Goal: Find specific page/section: Find specific page/section

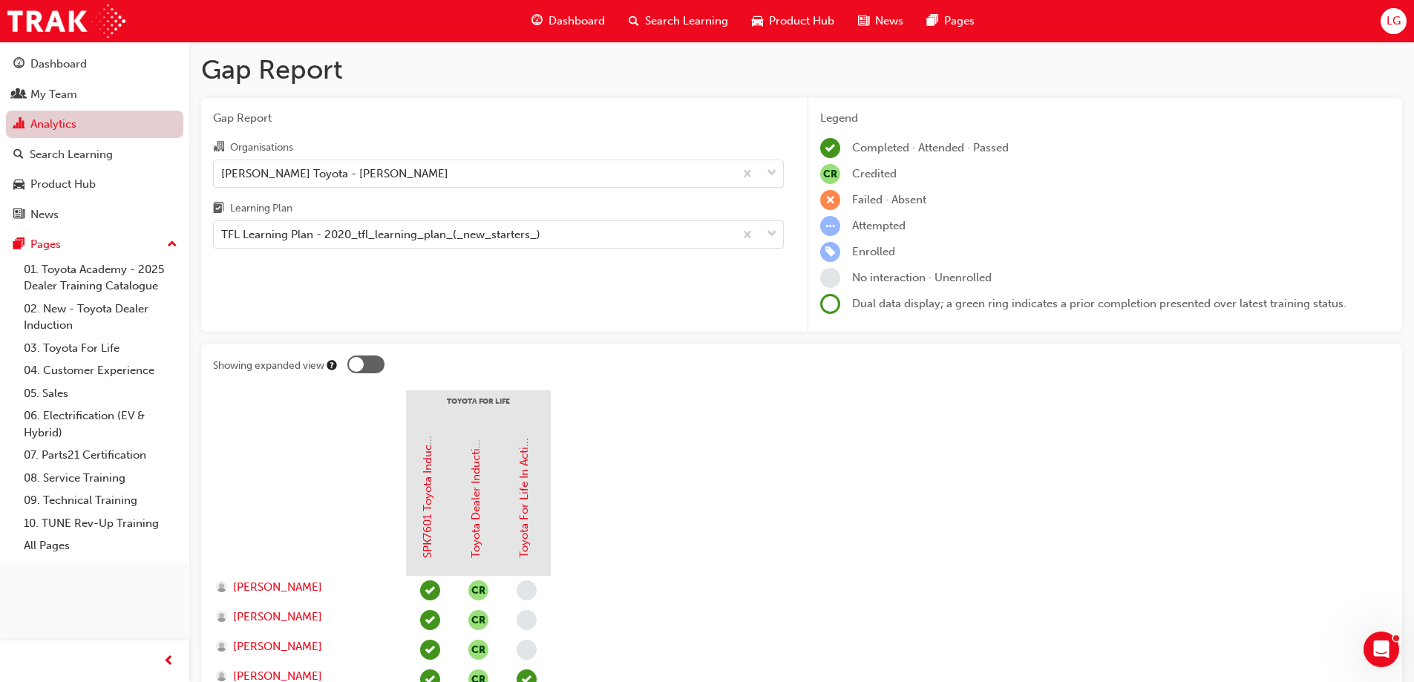
click at [48, 123] on link "Analytics" at bounding box center [94, 124] width 177 height 27
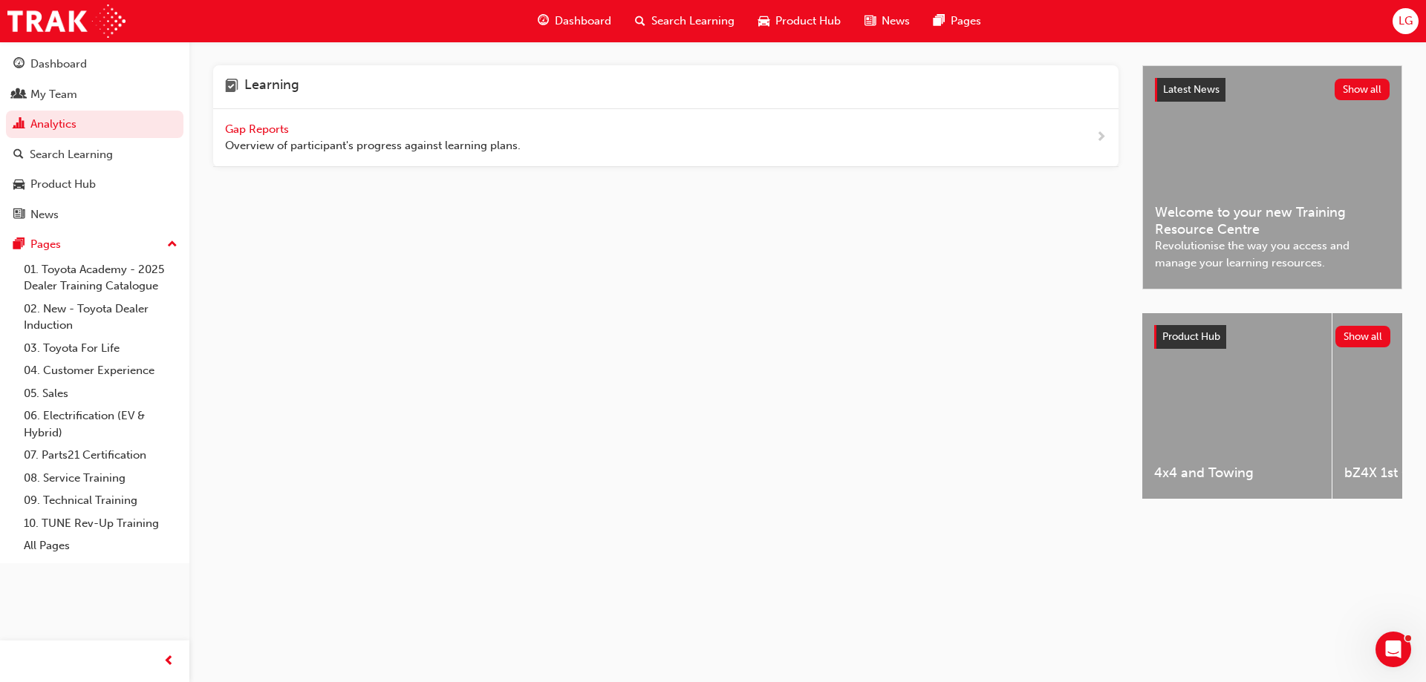
click at [261, 130] on span "Gap Reports" at bounding box center [258, 129] width 67 height 13
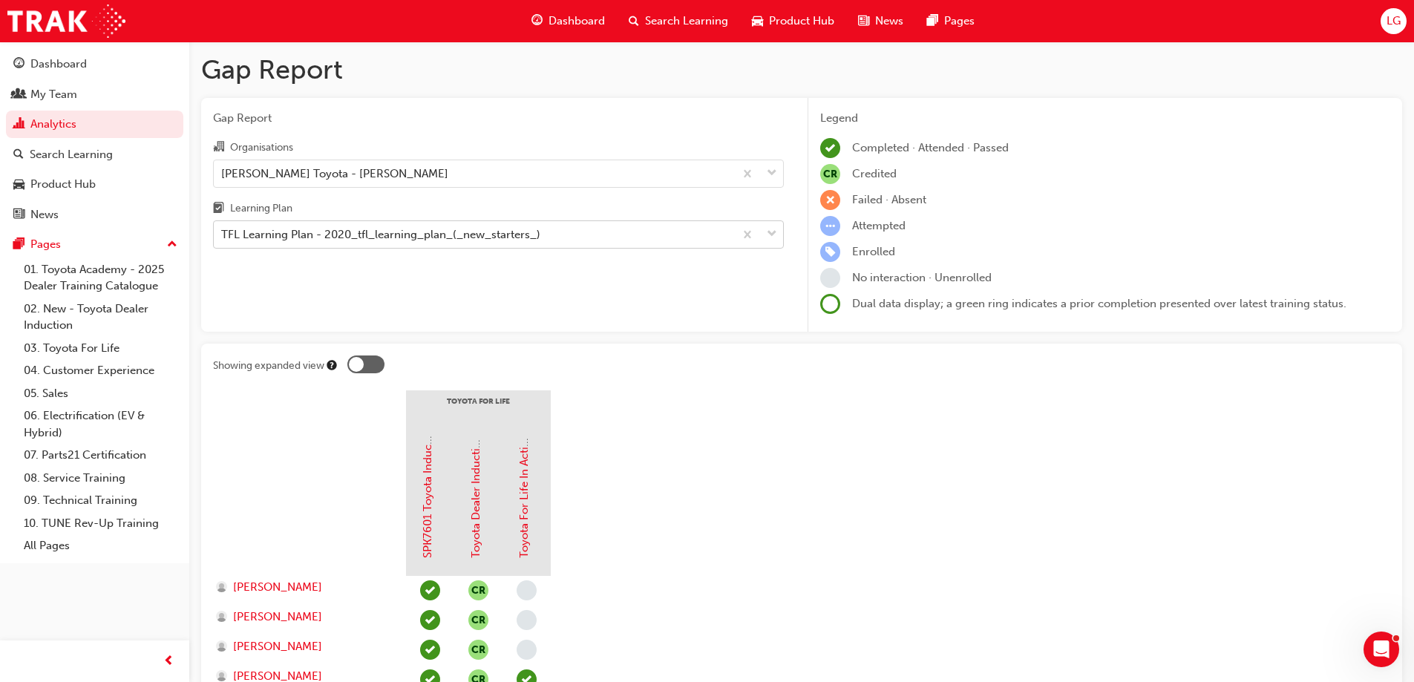
click at [425, 235] on div "TFL Learning Plan - 2020_tfl_learning_plan_(_new_starters_)" at bounding box center [380, 234] width 319 height 17
click at [223, 235] on input "Learning Plan TFL Learning Plan - 2020_tfl_learning_plan_(_new_starters_)" at bounding box center [221, 234] width 1 height 13
